Goal: Find specific page/section: Find specific page/section

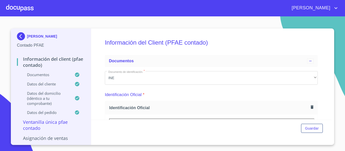
scroll to position [374, 0]
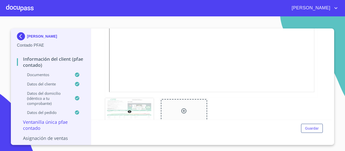
click at [21, 9] on div at bounding box center [20, 8] width 28 height 16
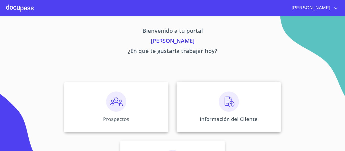
click at [215, 117] on p "Información del Cliente" at bounding box center [229, 119] width 58 height 7
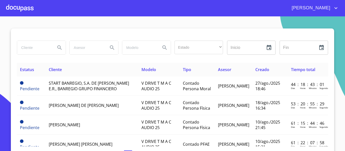
click at [39, 49] on input "search" at bounding box center [34, 48] width 34 height 14
click at [57, 46] on icon "Search" at bounding box center [59, 47] width 4 height 4
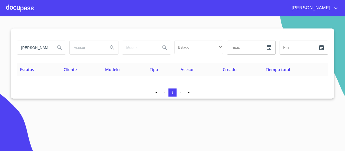
click at [48, 48] on input "[PERSON_NAME] [PERSON_NAME]" at bounding box center [34, 48] width 34 height 14
type input "m"
type input "[PERSON_NAME] [PERSON_NAME]"
click at [59, 47] on icon "Search" at bounding box center [60, 48] width 6 height 6
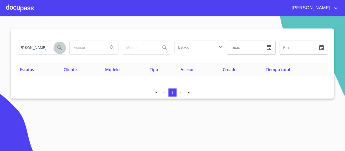
scroll to position [0, 0]
click at [17, 5] on div at bounding box center [20, 8] width 28 height 16
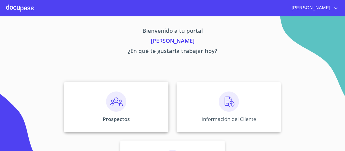
click at [100, 120] on div "Prospectos" at bounding box center [116, 107] width 104 height 50
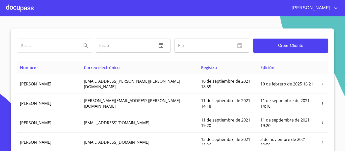
click at [29, 45] on input "search" at bounding box center [47, 46] width 61 height 14
click at [83, 47] on icon "Search" at bounding box center [86, 46] width 6 height 6
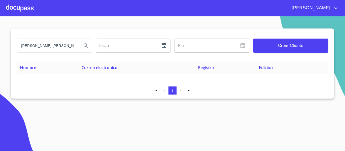
click at [59, 46] on input "[PERSON_NAME] [PERSON_NAME]" at bounding box center [47, 46] width 61 height 14
type input "[PERSON_NAME] [PERSON_NAME]"
click at [85, 46] on icon "Search" at bounding box center [86, 46] width 6 height 6
